Goal: Transaction & Acquisition: Purchase product/service

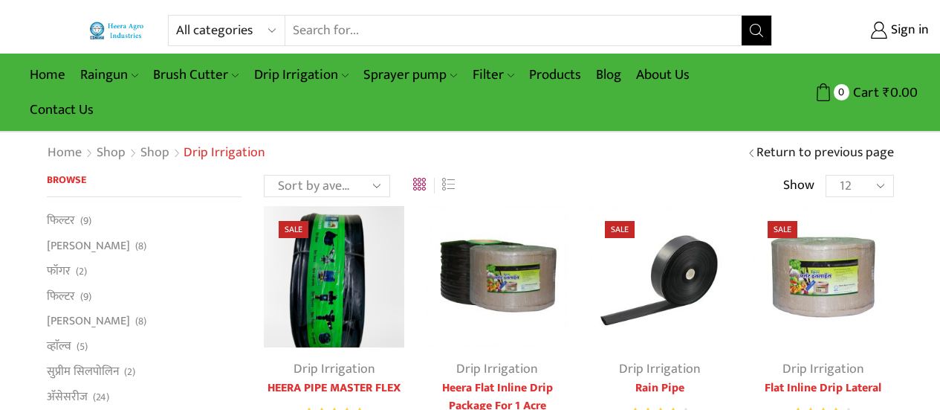
scroll to position [74, 0]
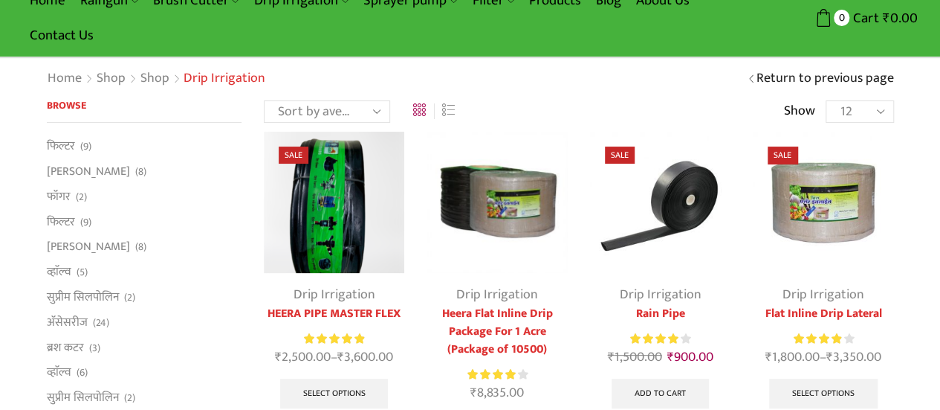
click at [679, 335] on div "Rated 4.13 out of 5" at bounding box center [660, 339] width 60 height 16
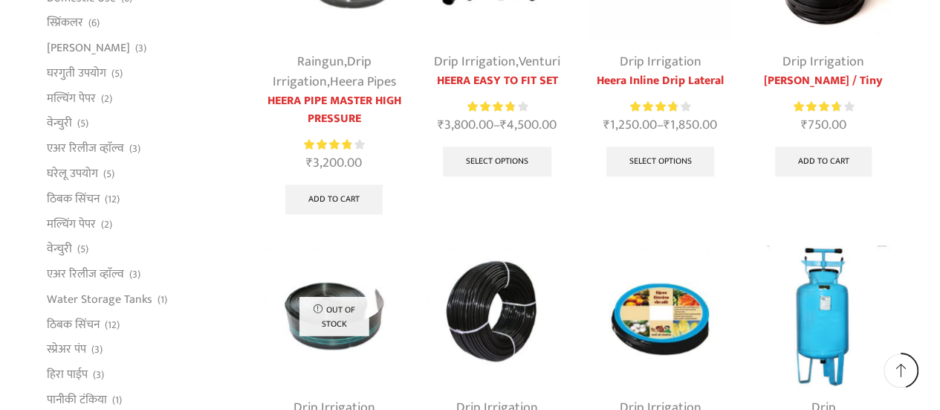
scroll to position [669, 0]
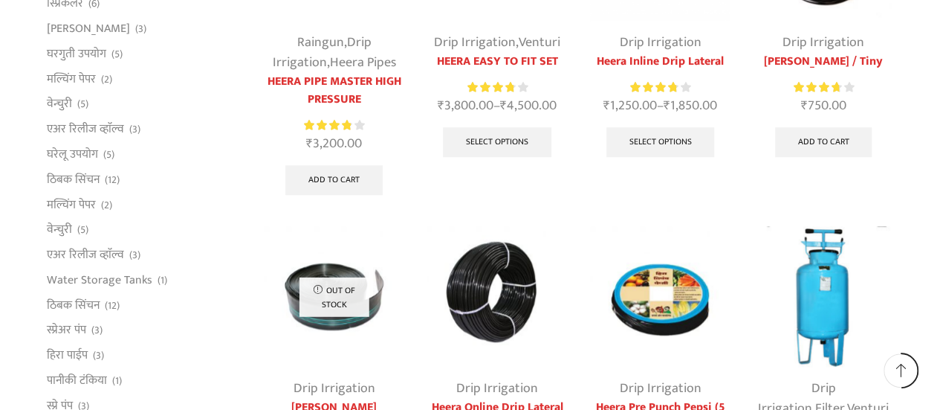
click at [898, 369] on span at bounding box center [900, 369] width 13 height 13
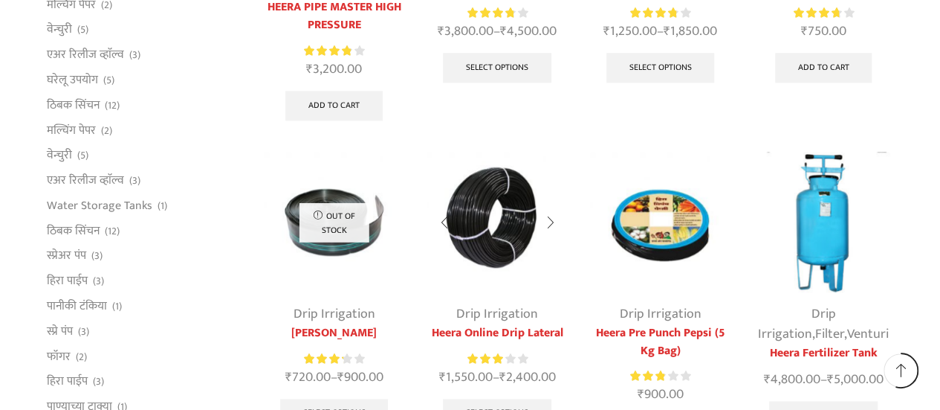
click at [491, 245] on img at bounding box center [497, 222] width 140 height 140
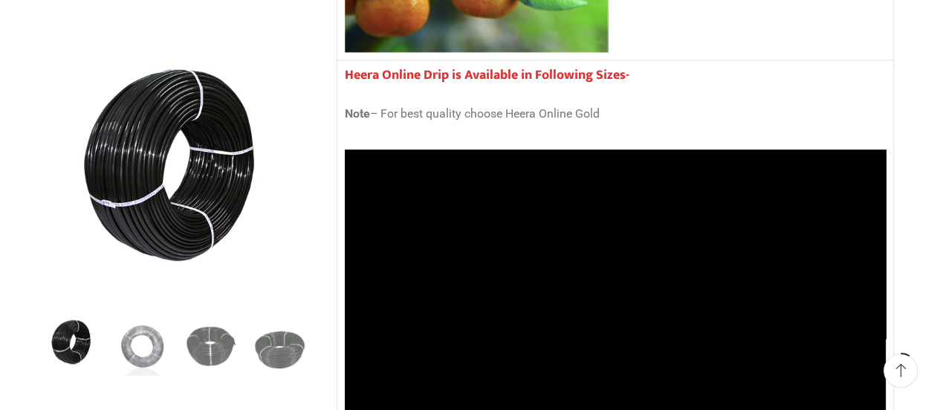
scroll to position [1189, 0]
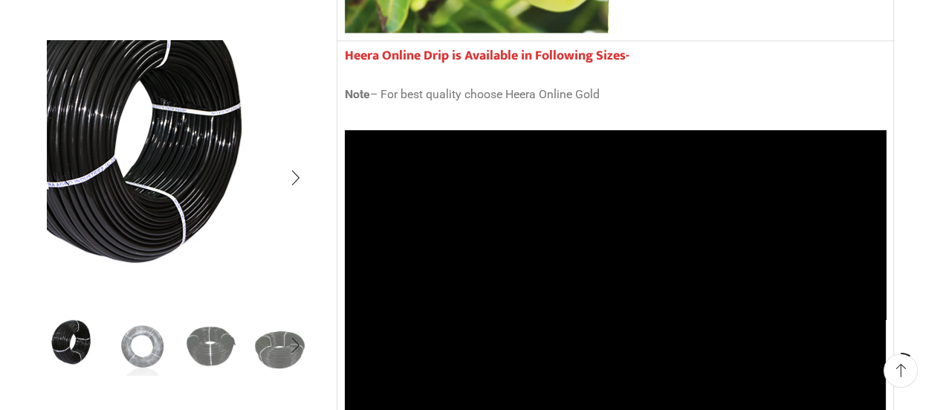
click at [285, 255] on img "1 / 5" at bounding box center [139, 142] width 372 height 372
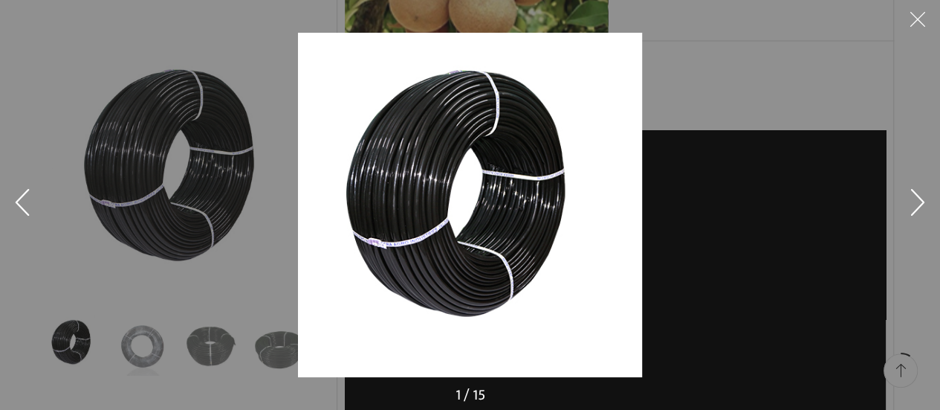
click at [805, 68] on div at bounding box center [768, 238] width 940 height 410
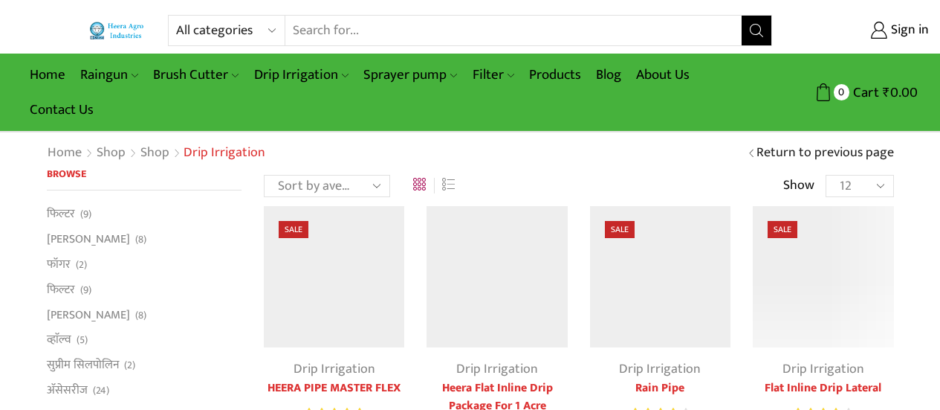
scroll to position [745, 0]
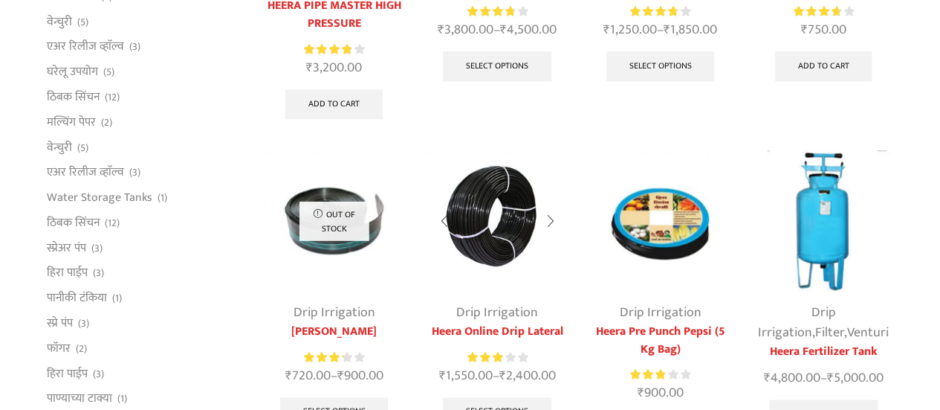
click at [514, 224] on img at bounding box center [497, 220] width 140 height 140
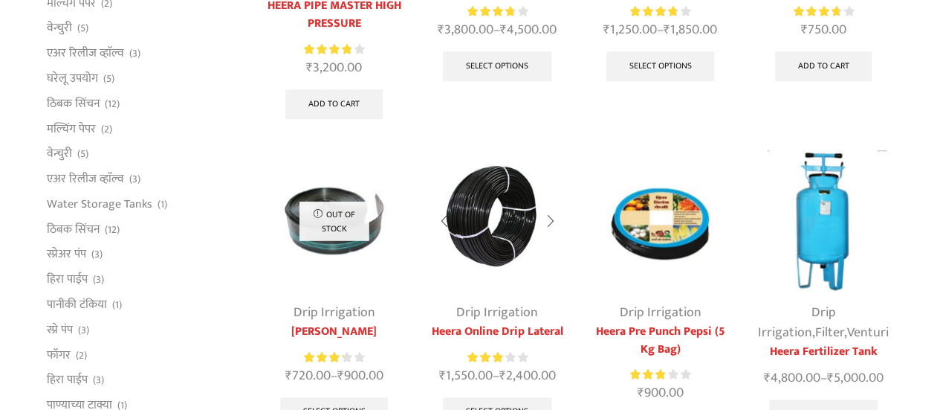
click at [541, 218] on div at bounding box center [551, 220] width 34 height 39
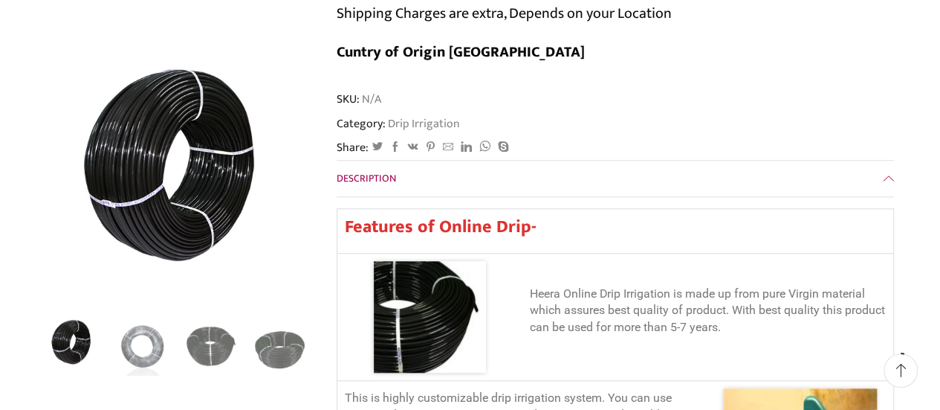
scroll to position [446, 0]
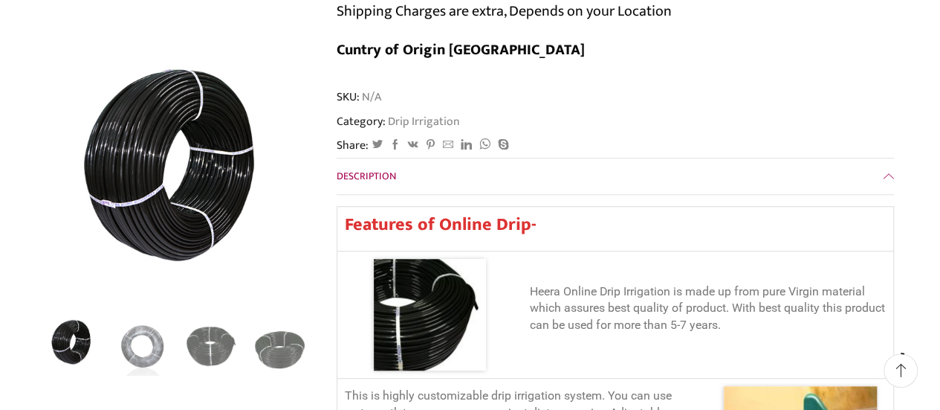
click at [346, 167] on span "Description" at bounding box center [366, 175] width 59 height 17
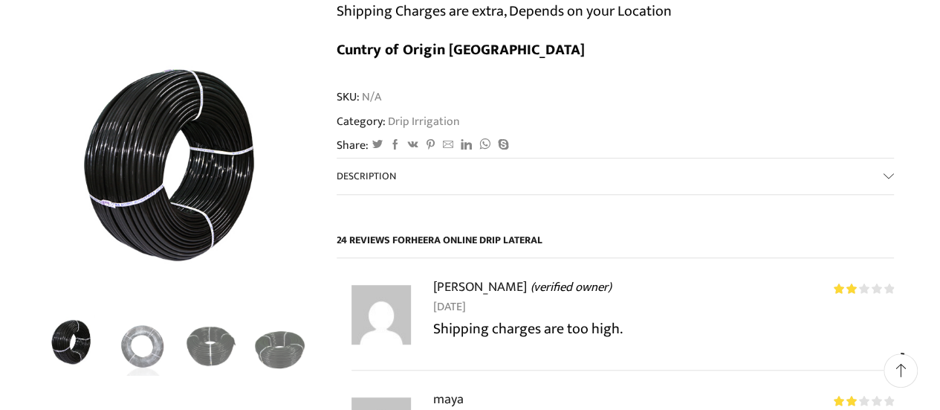
click at [412, 14] on p "Shipping Charges are extra, Depends on your Location" at bounding box center [504, 11] width 335 height 24
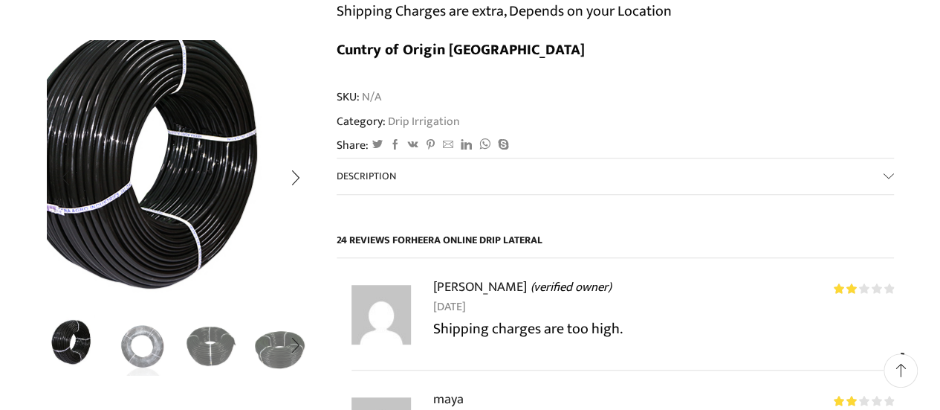
click at [246, 189] on img "1 / 5" at bounding box center [155, 168] width 372 height 372
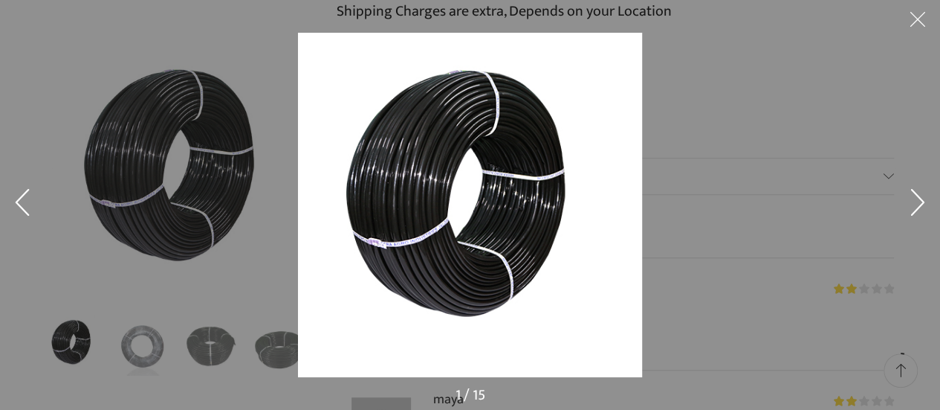
click at [916, 195] on button at bounding box center [918, 205] width 45 height 74
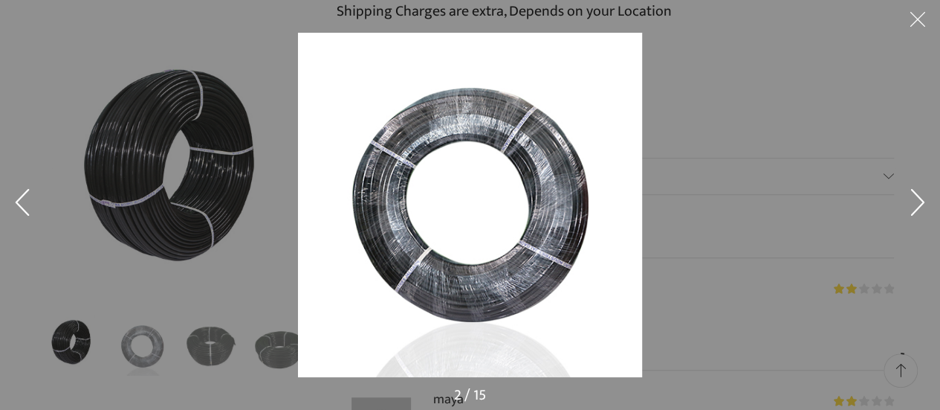
click at [916, 195] on button at bounding box center [918, 205] width 45 height 74
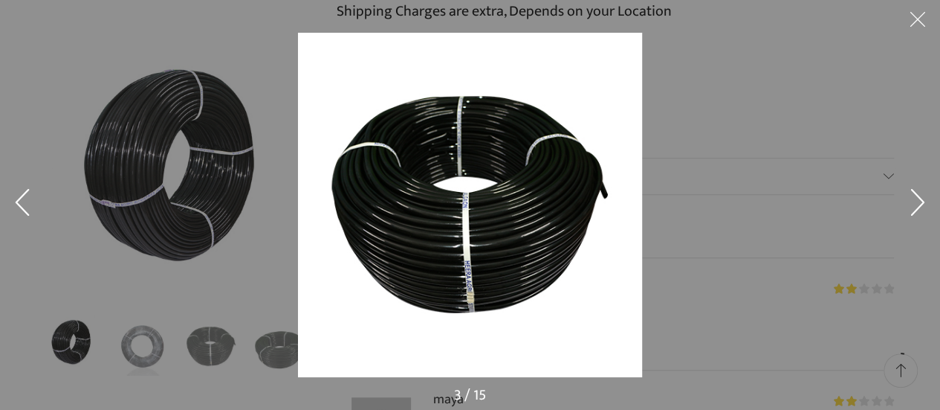
click at [916, 195] on button at bounding box center [918, 205] width 45 height 74
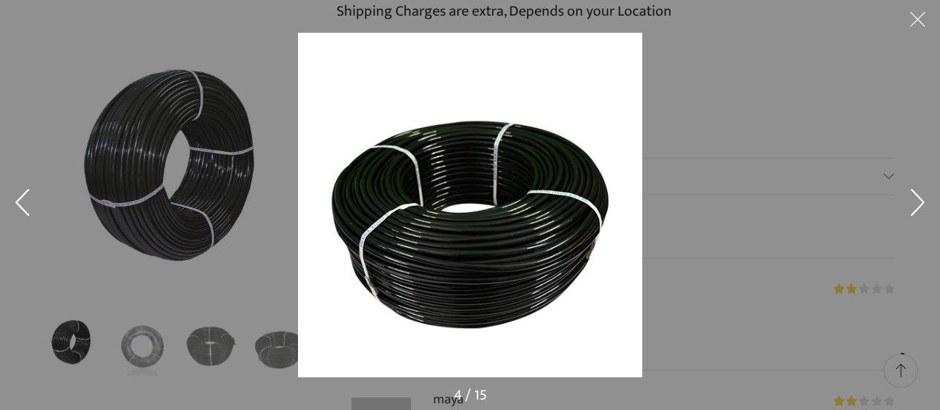
click at [916, 195] on button at bounding box center [918, 205] width 45 height 74
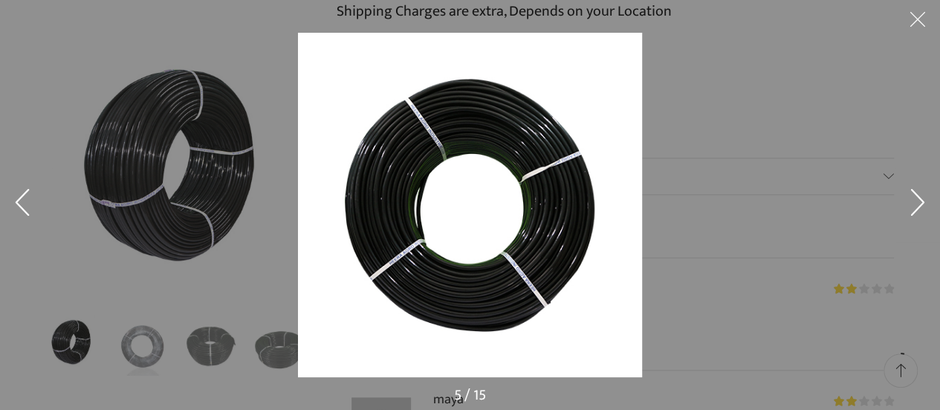
click at [916, 195] on button at bounding box center [918, 205] width 45 height 74
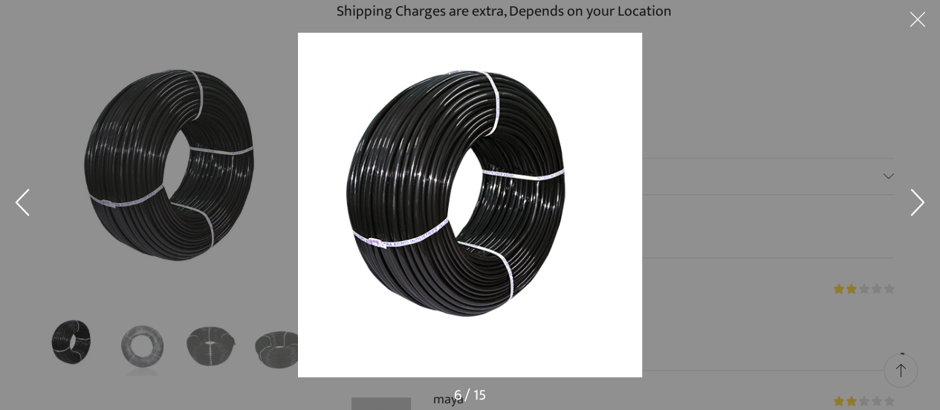
click at [916, 195] on button at bounding box center [918, 205] width 45 height 74
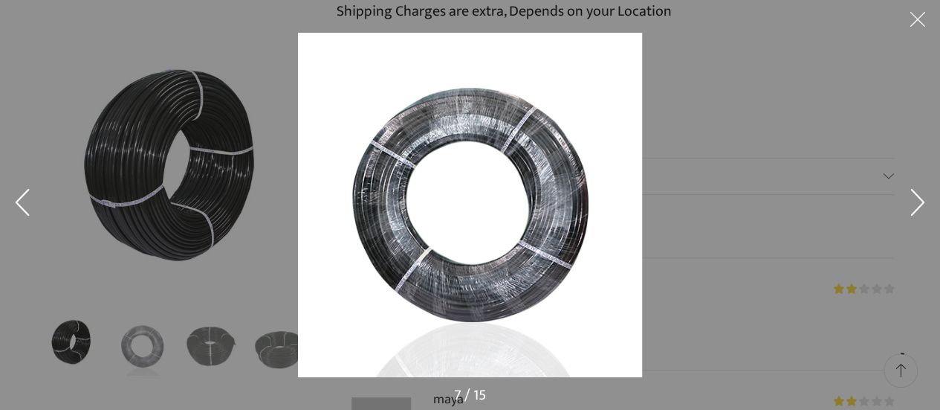
click at [916, 195] on button at bounding box center [918, 205] width 45 height 74
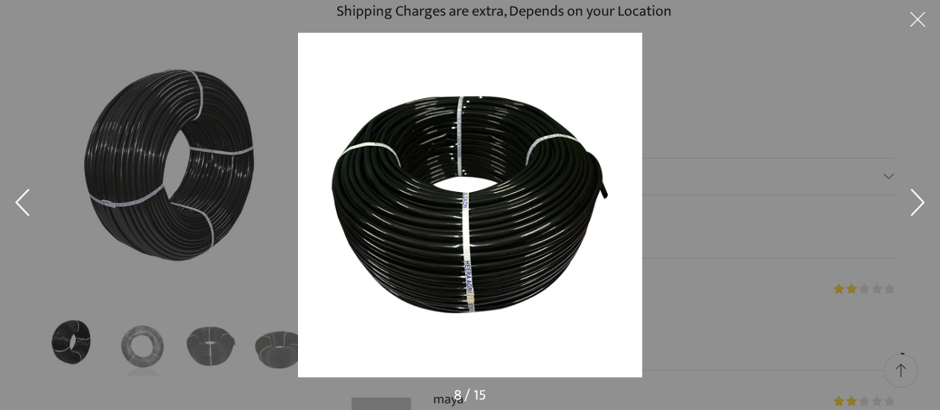
click at [916, 195] on button at bounding box center [918, 205] width 45 height 74
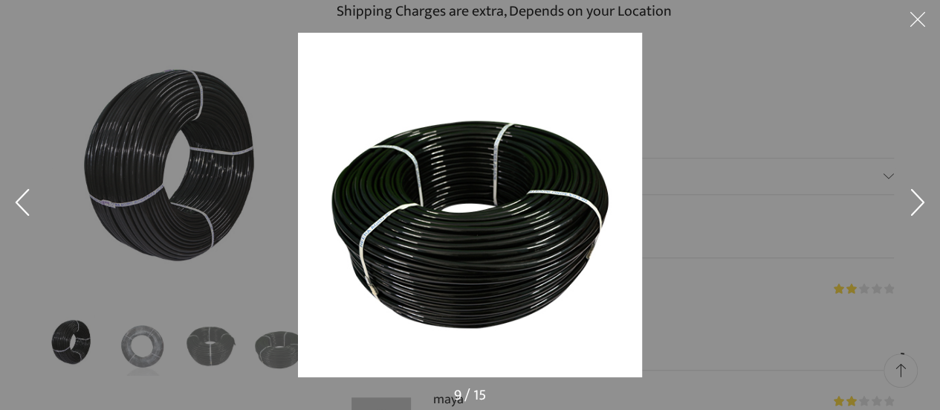
click at [916, 195] on button at bounding box center [918, 205] width 45 height 74
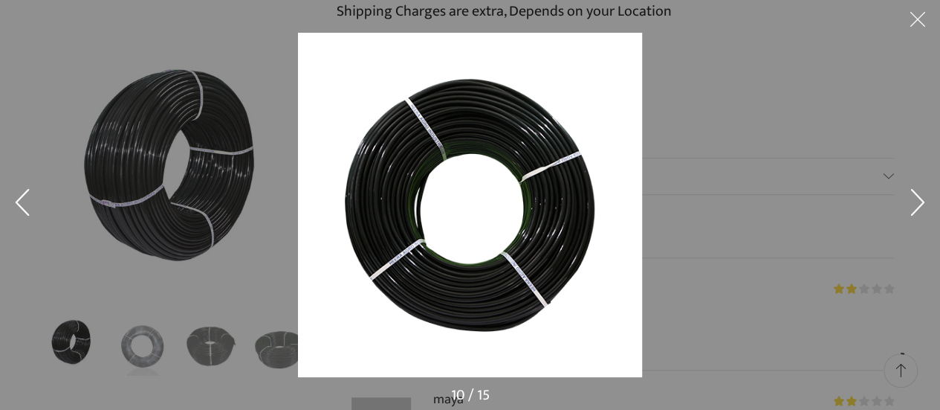
click at [916, 195] on button at bounding box center [918, 205] width 45 height 74
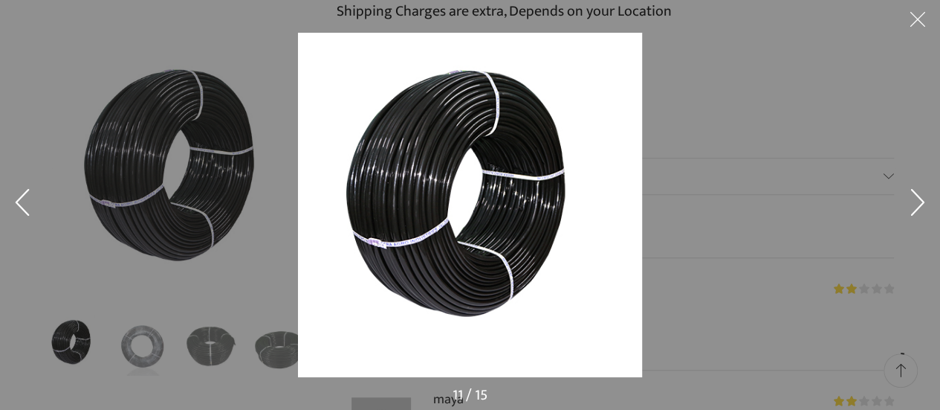
click at [916, 195] on button at bounding box center [918, 205] width 45 height 74
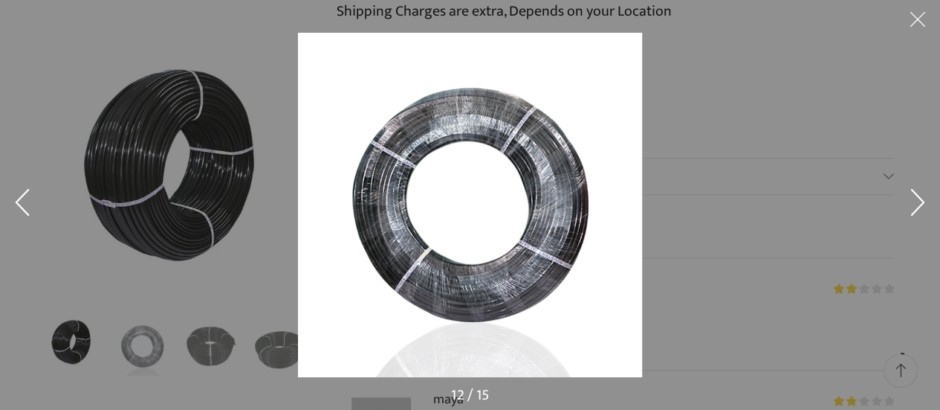
click at [916, 195] on button at bounding box center [918, 205] width 45 height 74
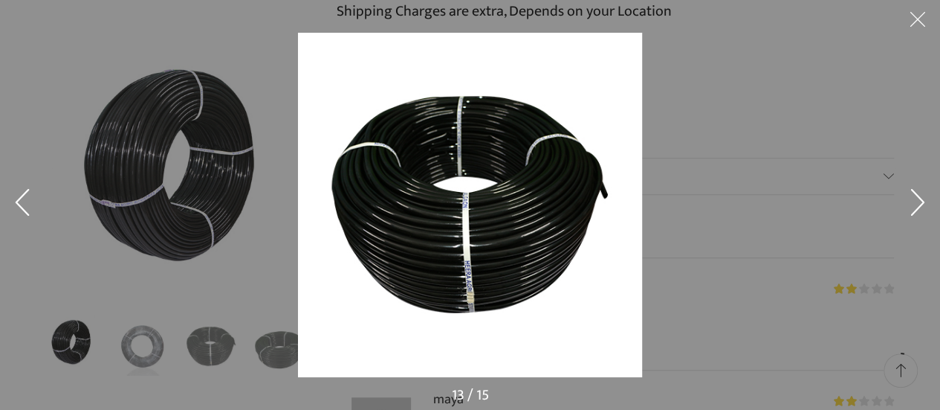
click at [916, 195] on button at bounding box center [918, 205] width 45 height 74
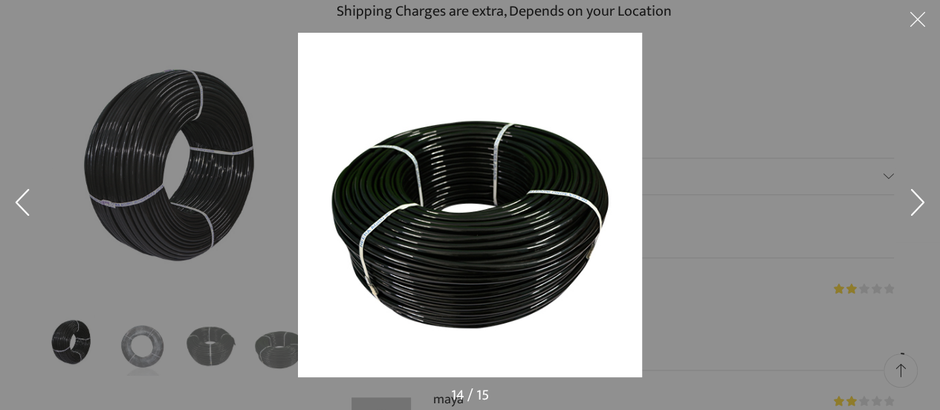
click at [916, 195] on button at bounding box center [918, 205] width 45 height 74
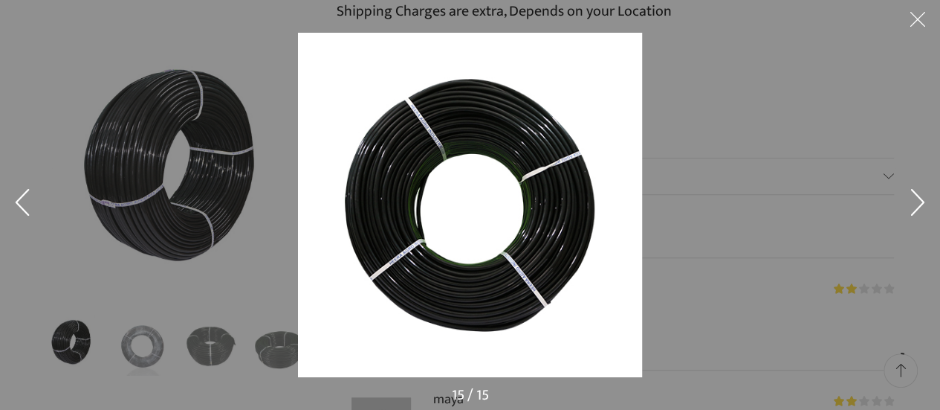
click at [916, 195] on button at bounding box center [918, 205] width 45 height 74
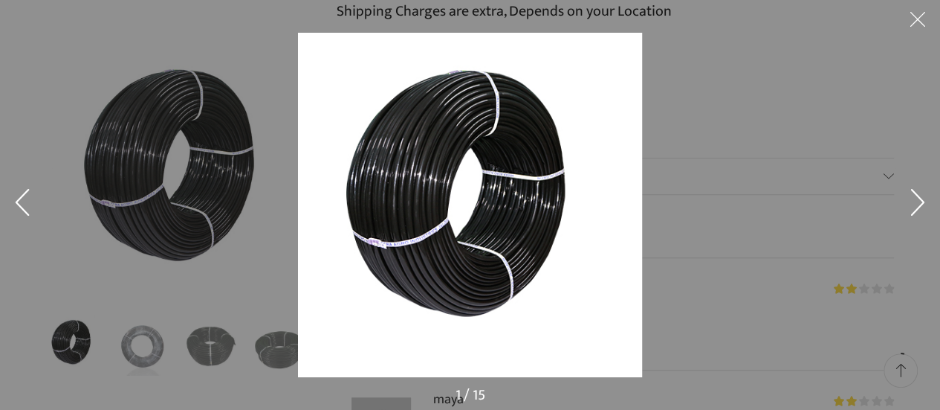
click at [35, 200] on button at bounding box center [22, 205] width 45 height 74
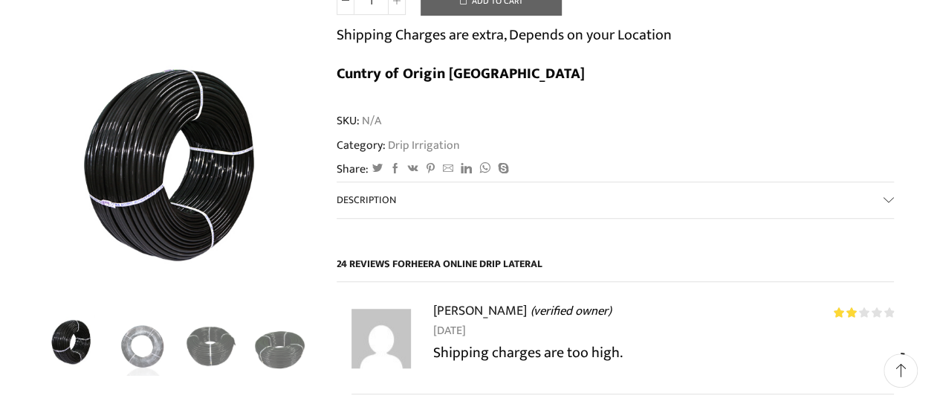
scroll to position [446, 0]
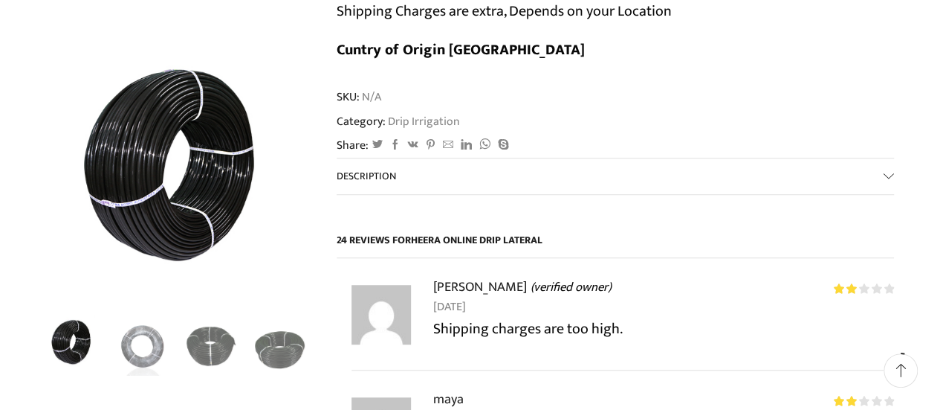
click at [355, 167] on span "Description" at bounding box center [366, 175] width 59 height 17
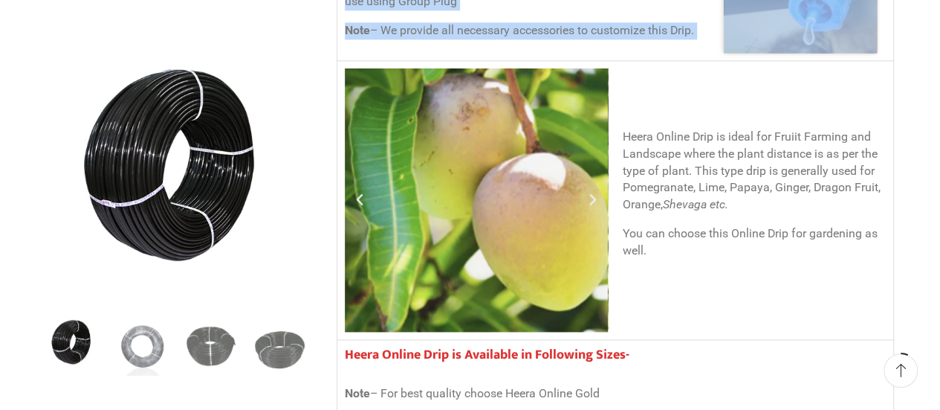
scroll to position [892, 0]
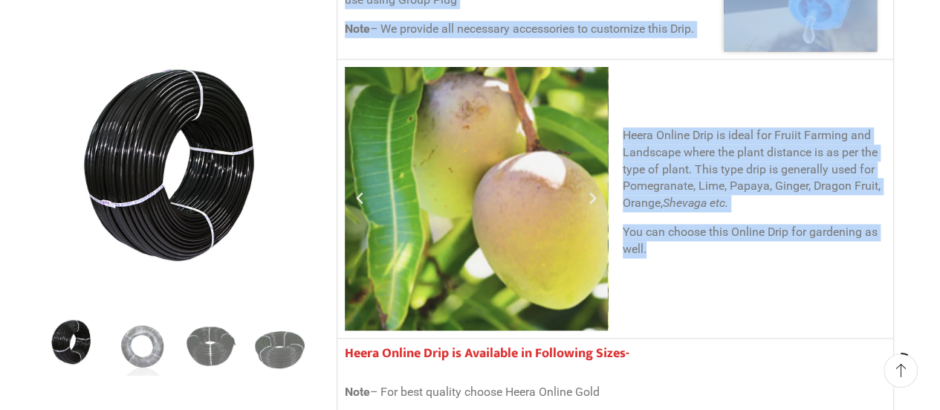
drag, startPoint x: 339, startPoint y: 104, endPoint x: 687, endPoint y: 248, distance: 376.5
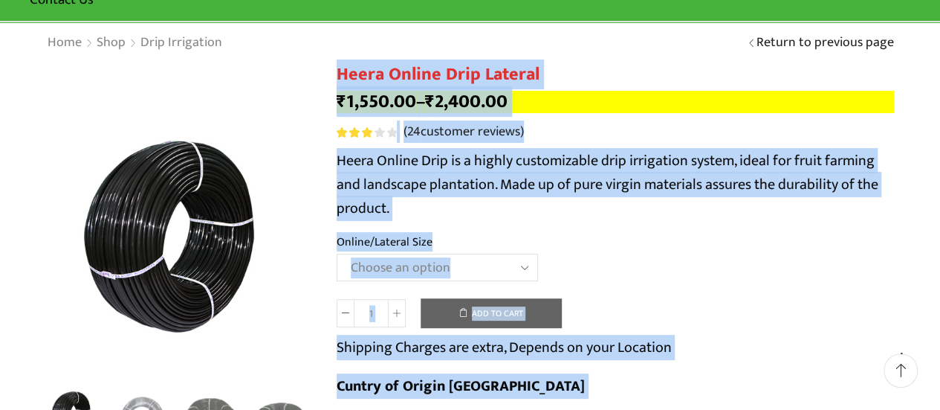
scroll to position [74, 0]
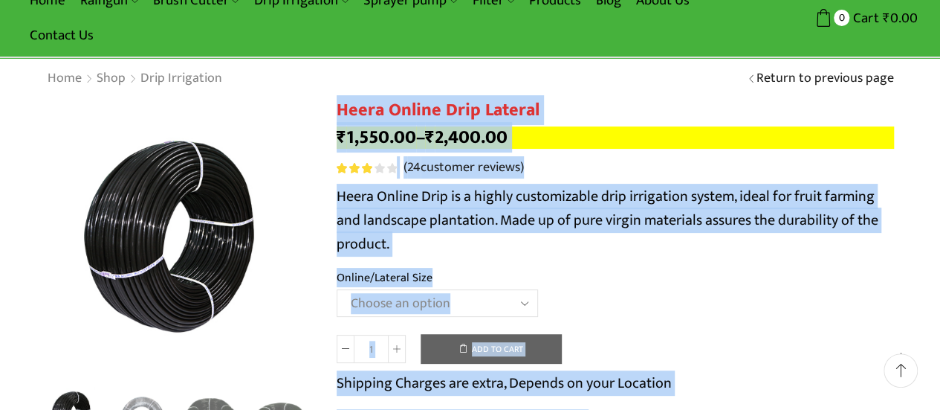
click at [441, 282] on th "Online/Lateral Size" at bounding box center [615, 279] width 557 height 22
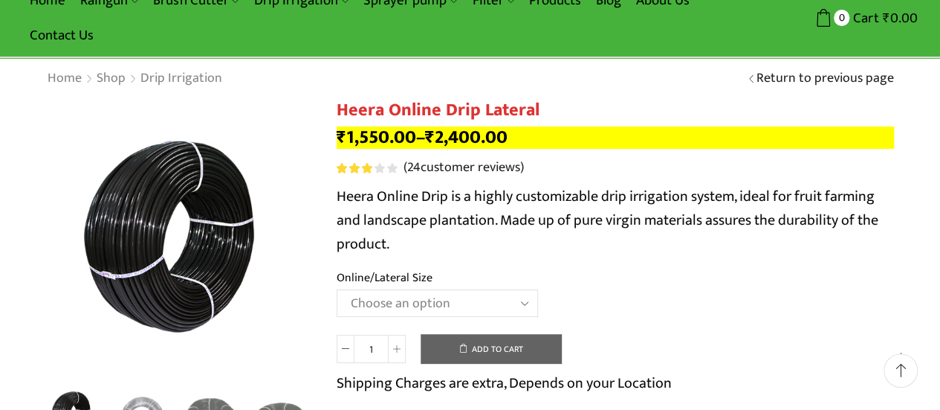
click at [522, 302] on select "Choose an option Heera Online 16MM Heera Online GOLD 16MM Heera Online 12MM Hee…" at bounding box center [437, 302] width 201 height 27
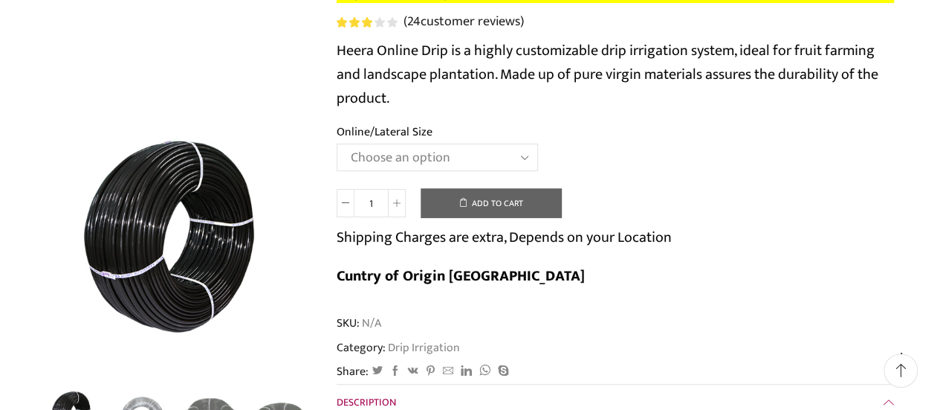
scroll to position [149, 0]
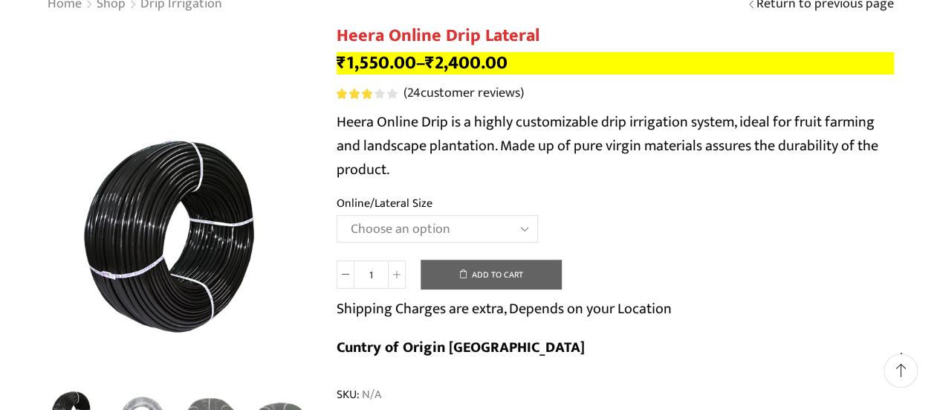
click at [522, 231] on select "Choose an option Heera Online 16MM Heera Online GOLD 16MM Heera Online 12MM Hee…" at bounding box center [437, 228] width 201 height 27
click at [528, 227] on select "Choose an option Heera Online 16MM Heera Online GOLD 16MM Heera Online 12MM Hee…" at bounding box center [437, 228] width 201 height 27
click at [665, 197] on th "Online/Lateral Size" at bounding box center [615, 205] width 557 height 22
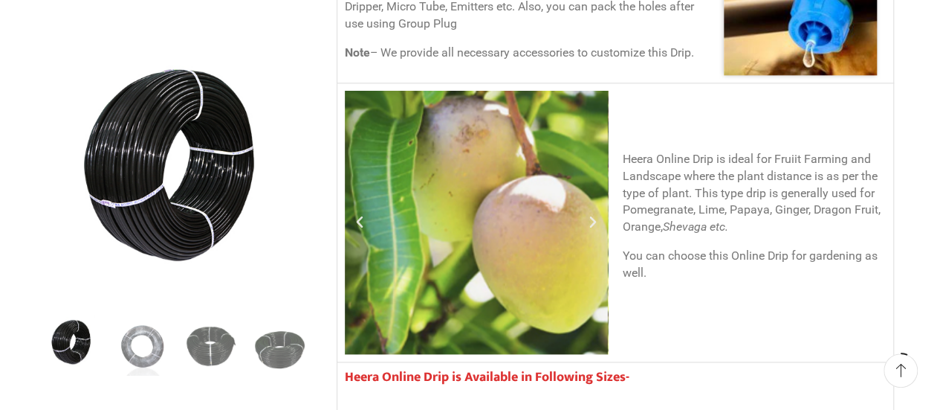
scroll to position [892, 0]
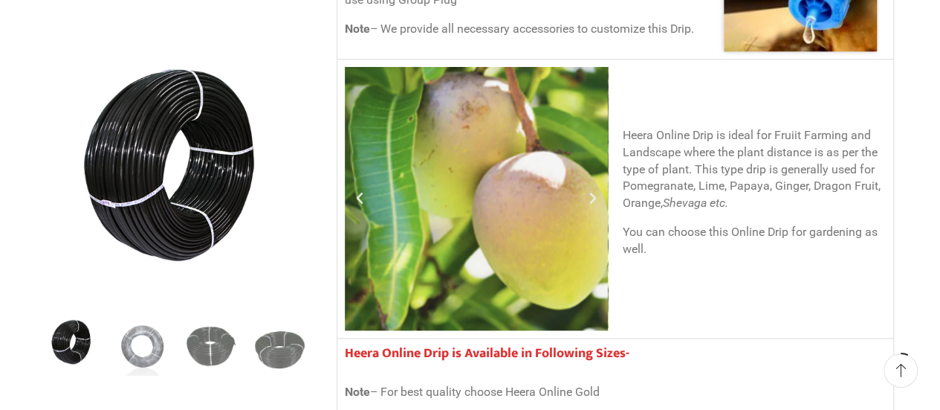
click at [620, 346] on h4 "Heera Online Drip is Available in Following Sizes-" at bounding box center [615, 354] width 541 height 16
click at [598, 383] on p "Note – For best quality choose Heera Online Gold" at bounding box center [615, 391] width 541 height 17
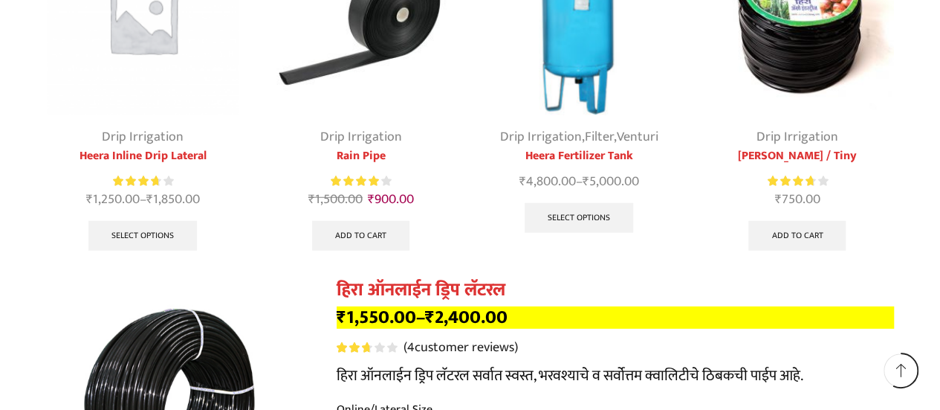
scroll to position [7581, 0]
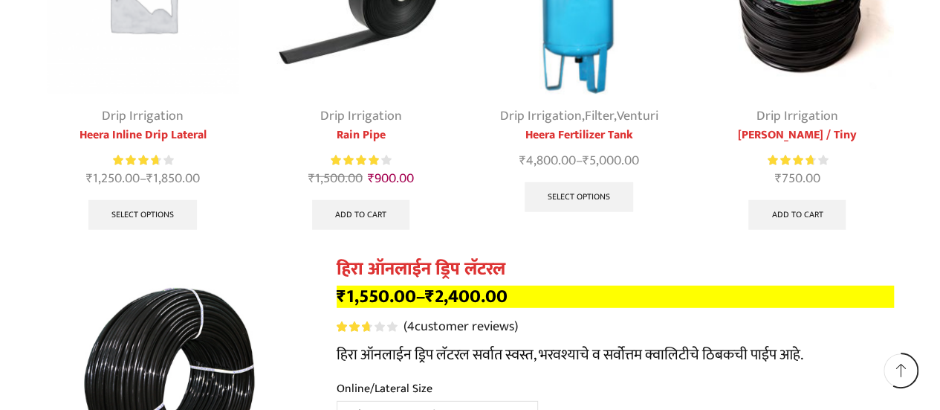
click at [527, 401] on select "Choose an option Heera Online 16MM Heera Online GOLD 16MM Heera Online 12MM Hee…" at bounding box center [437, 414] width 201 height 27
click at [526, 401] on select "Choose an option Heera Online 16MM Heera Online GOLD 16MM Heera Online 12MM Hee…" at bounding box center [437, 414] width 201 height 27
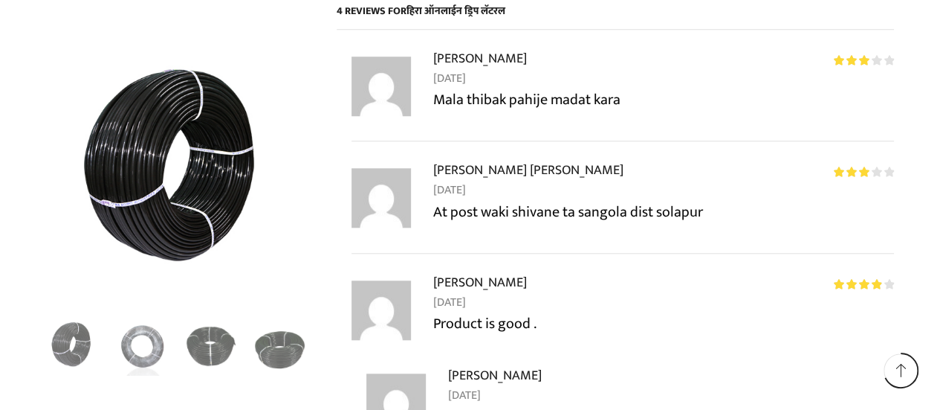
scroll to position [9067, 0]
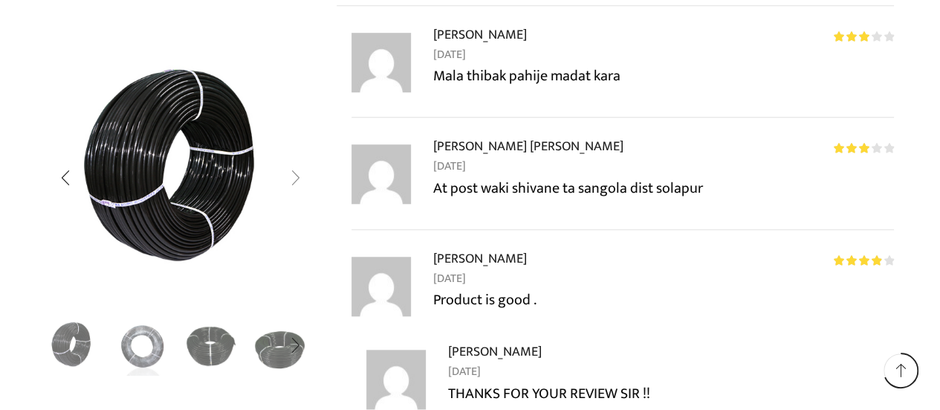
click at [296, 169] on div "Next slide" at bounding box center [294, 177] width 37 height 37
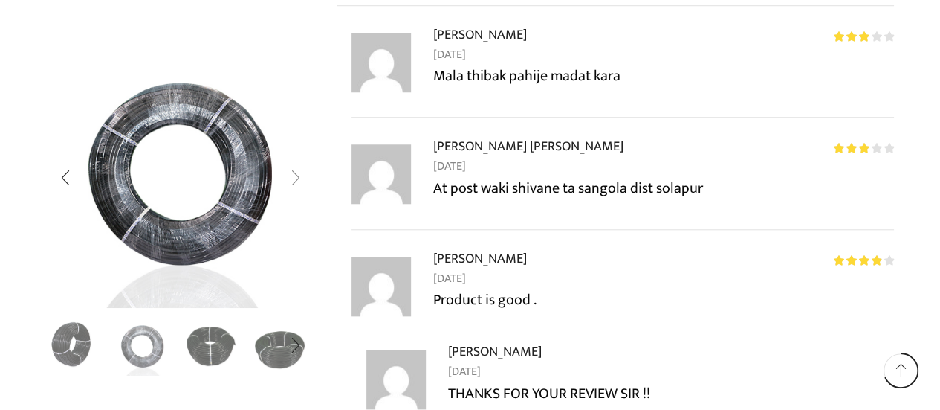
click at [292, 178] on div "Next slide" at bounding box center [294, 177] width 37 height 37
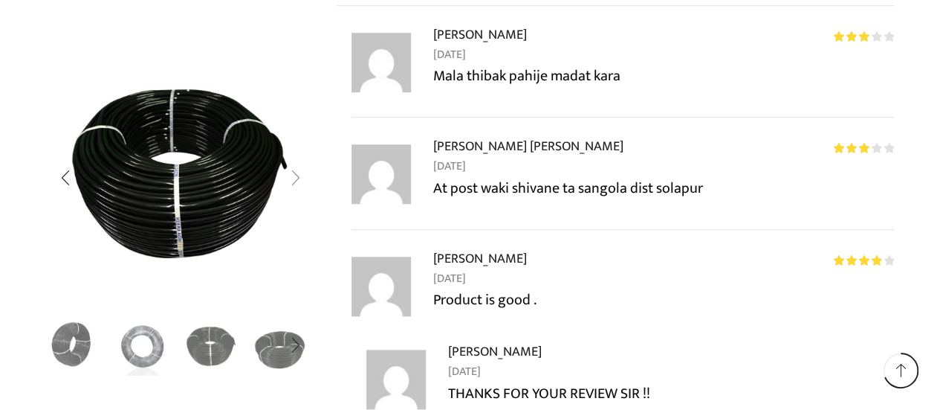
click at [292, 178] on div "Next slide" at bounding box center [294, 177] width 37 height 37
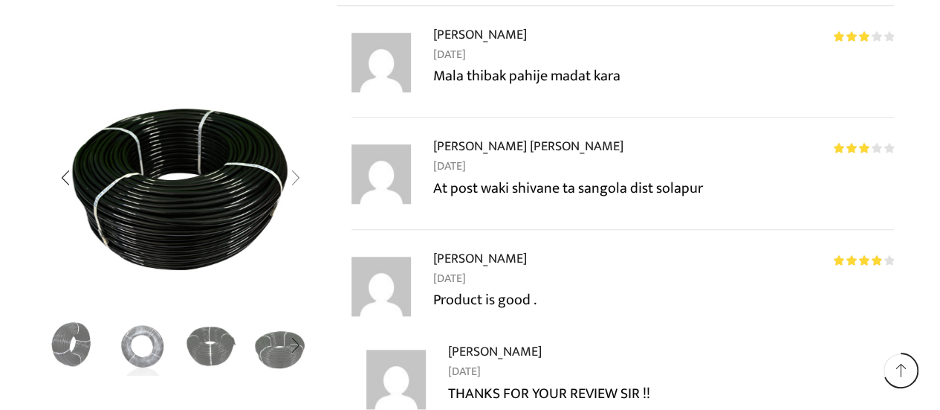
click at [292, 178] on div "Next slide" at bounding box center [294, 177] width 37 height 37
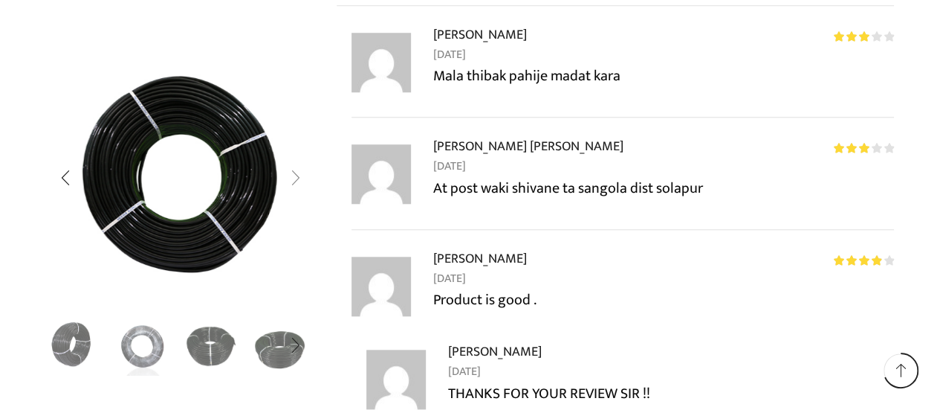
click at [292, 178] on div "Next slide" at bounding box center [294, 177] width 37 height 37
click at [297, 175] on div "Next slide" at bounding box center [294, 177] width 37 height 37
click at [77, 330] on img "1 / 5" at bounding box center [74, 344] width 62 height 62
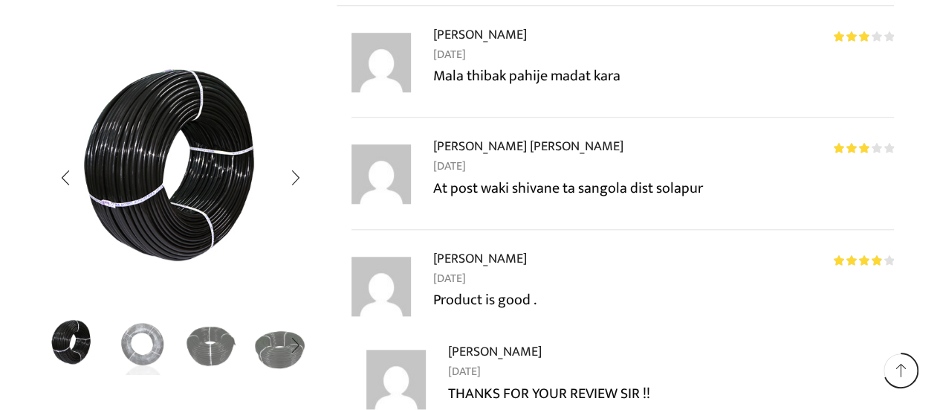
click at [135, 347] on img "2 / 5" at bounding box center [142, 344] width 62 height 62
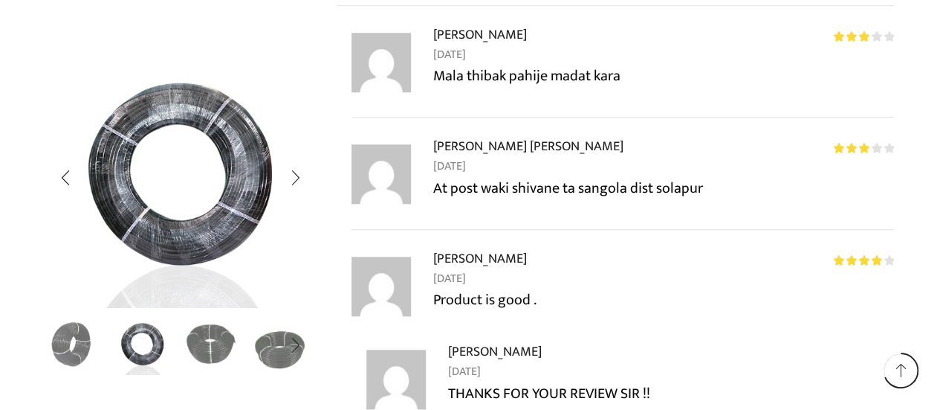
click at [214, 350] on img "3 / 5" at bounding box center [212, 344] width 62 height 62
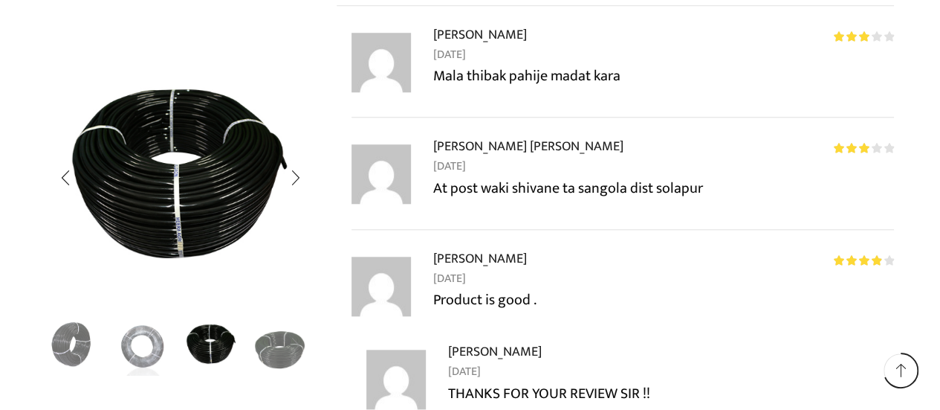
click at [285, 356] on div "Next slide" at bounding box center [294, 345] width 37 height 37
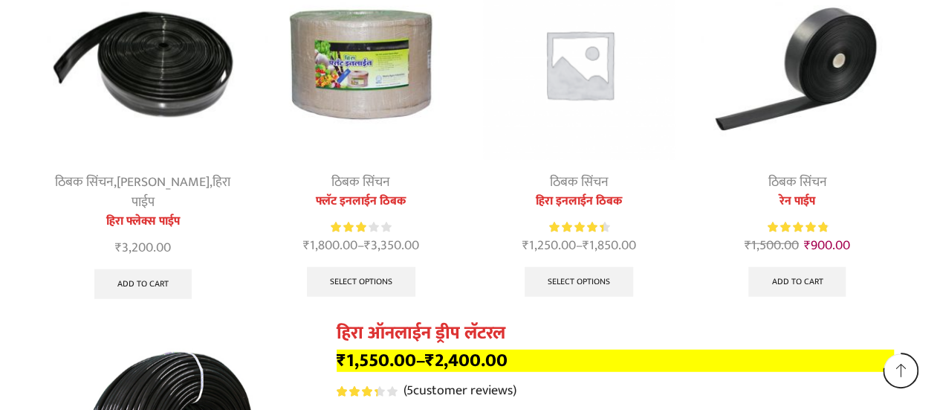
scroll to position [10331, 0]
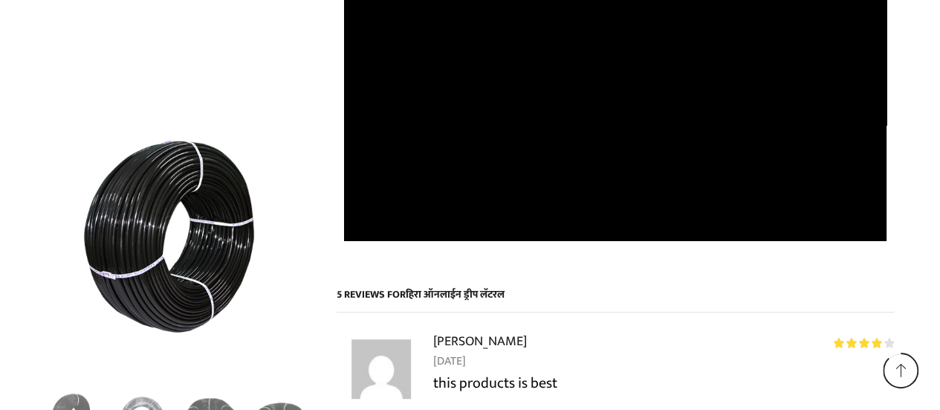
scroll to position [11310, 0]
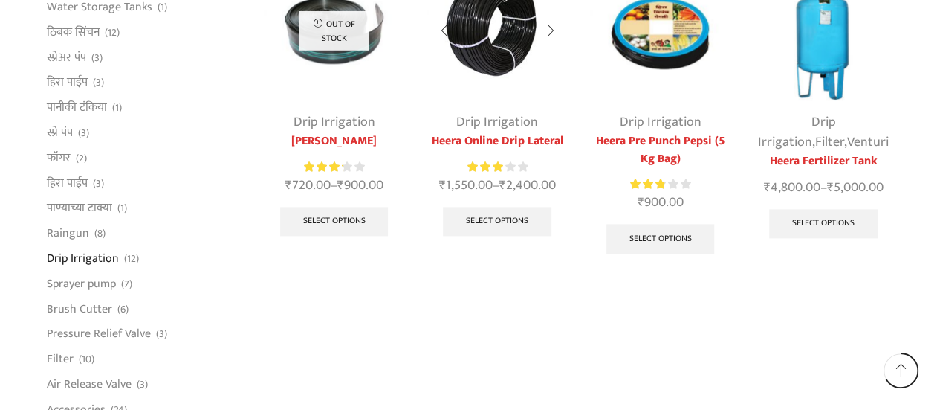
scroll to position [969, 0]
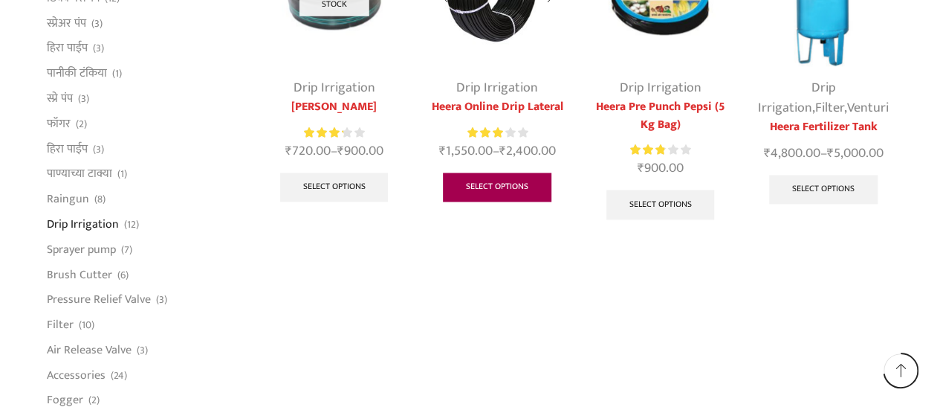
click at [491, 186] on link "Select options" at bounding box center [497, 187] width 109 height 30
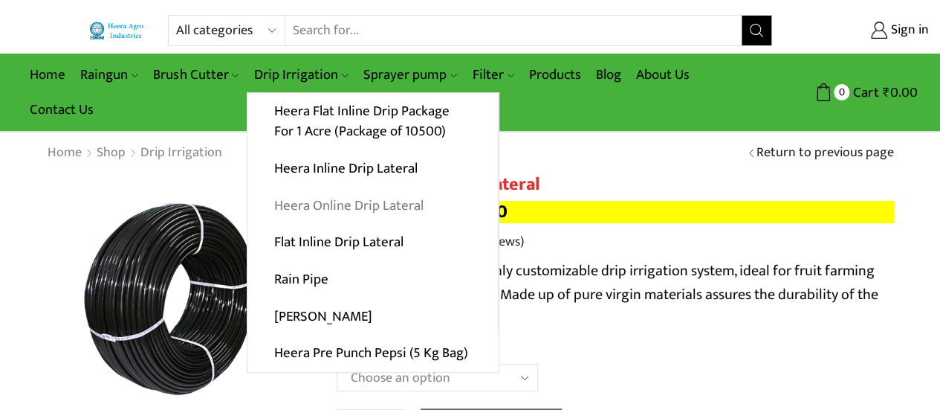
click at [339, 201] on link "Heera Online Drip Lateral" at bounding box center [372, 205] width 250 height 37
click at [357, 203] on link "Heera Online Drip Lateral" at bounding box center [372, 205] width 250 height 37
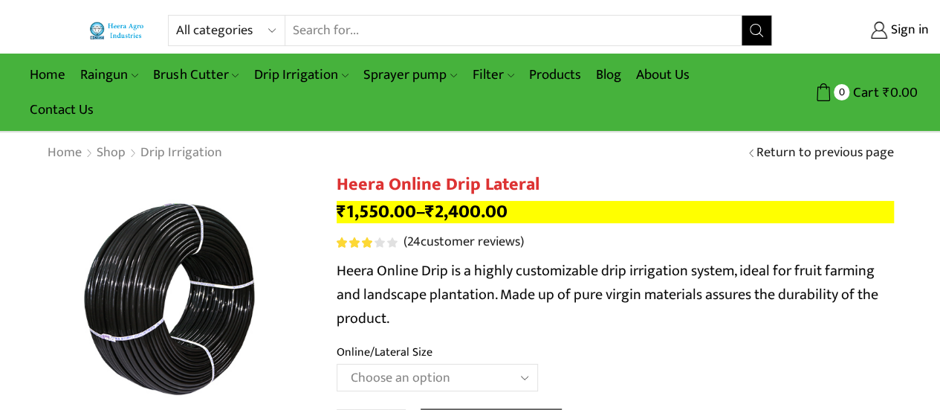
click at [521, 381] on select "Choose an option Heera Online 16MM Heera Online GOLD 16MM Heera Online 12MM Hee…" at bounding box center [437, 376] width 201 height 27
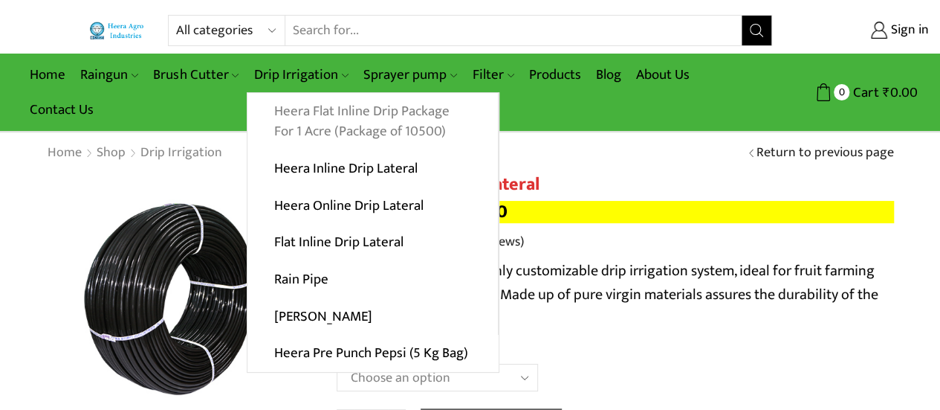
click at [326, 129] on link "Heera Flat Inline Drip Package For 1 Acre (Package of 10500)" at bounding box center [372, 121] width 250 height 57
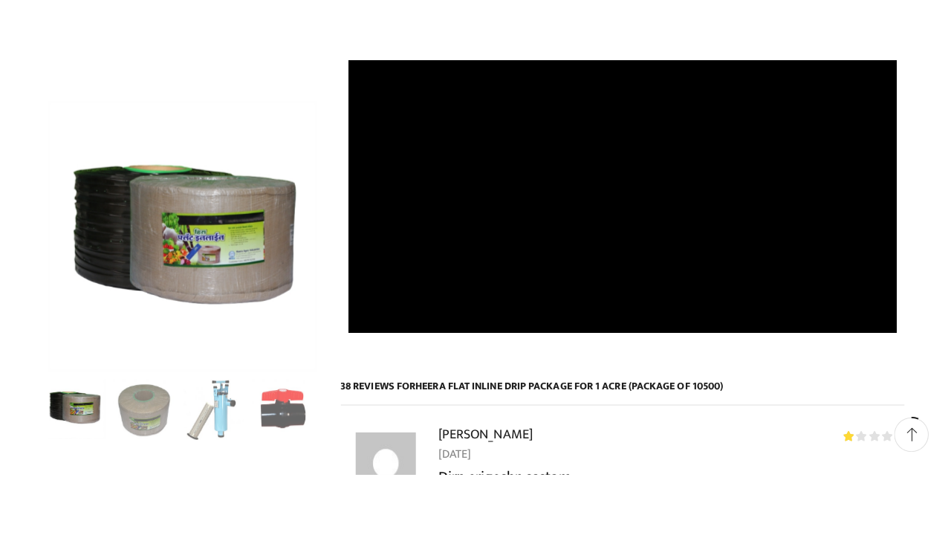
scroll to position [991, 0]
